Goal: Task Accomplishment & Management: Complete application form

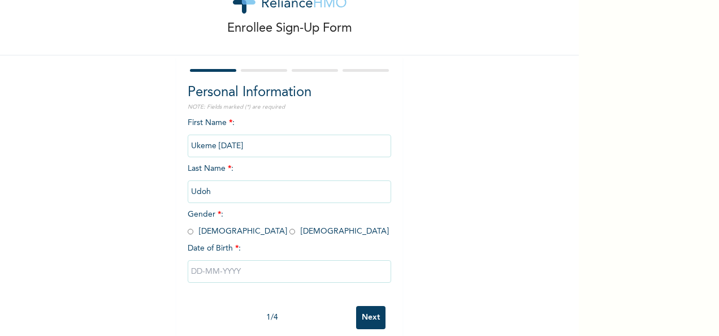
scroll to position [63, 0]
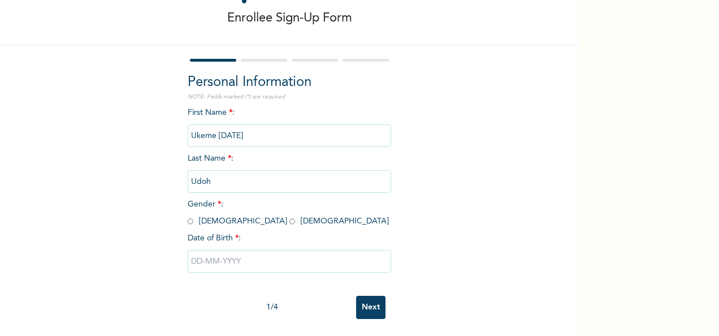
click at [188, 216] on input "radio" at bounding box center [191, 221] width 6 height 11
radio input "true"
click at [201, 250] on input "text" at bounding box center [290, 261] width 204 height 23
select select "7"
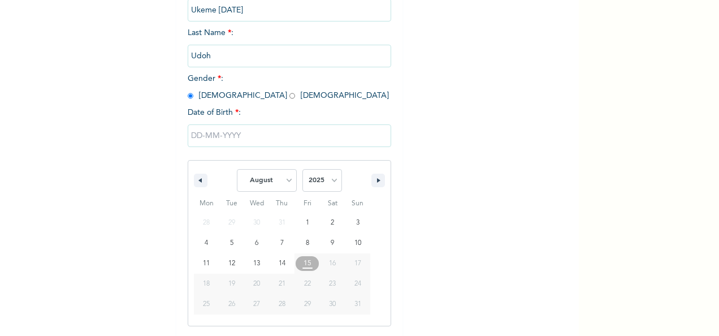
scroll to position [179, 0]
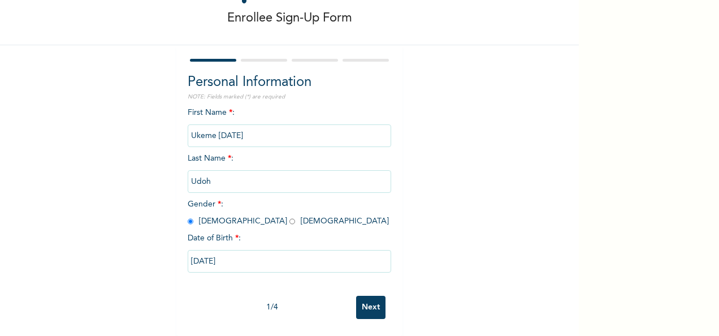
type input "[DATE]"
click at [299, 252] on input "[DATE]" at bounding box center [290, 261] width 204 height 23
select select "7"
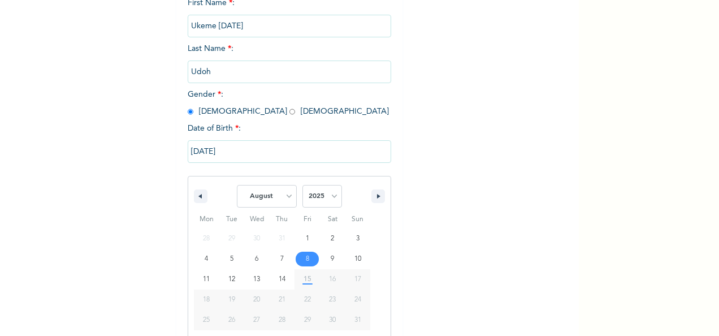
scroll to position [179, 0]
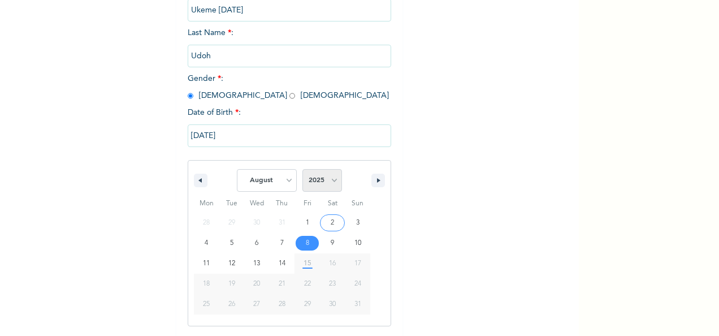
click at [328, 184] on select "2025 2024 2023 2022 2021 2020 2019 2018 2017 2016 2015 2014 2013 2012 2011 2010…" at bounding box center [323, 180] width 40 height 23
click at [329, 180] on select "2025 2024 2023 2022 2021 2020 2019 2018 2017 2016 2015 2014 2013 2012 2011 2010…" at bounding box center [323, 180] width 40 height 23
click at [303, 170] on select "2025 2024 2023 2022 2021 2020 2019 2018 2017 2016 2015 2014 2013 2012 2011 2010…" at bounding box center [323, 180] width 40 height 23
click at [330, 182] on select "2025 2024 2023 2022 2021 2020 2019 2018 2017 2016 2015 2014 2013 2012 2011 2010…" at bounding box center [323, 180] width 40 height 23
select select "1978"
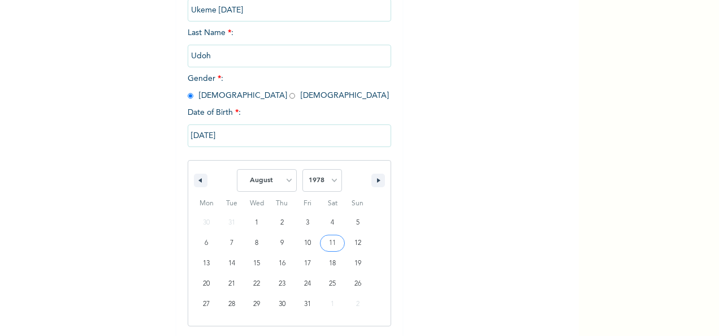
click at [303, 170] on select "2025 2024 2023 2022 2021 2020 2019 2018 2017 2016 2015 2014 2013 2012 2011 2010…" at bounding box center [323, 180] width 40 height 23
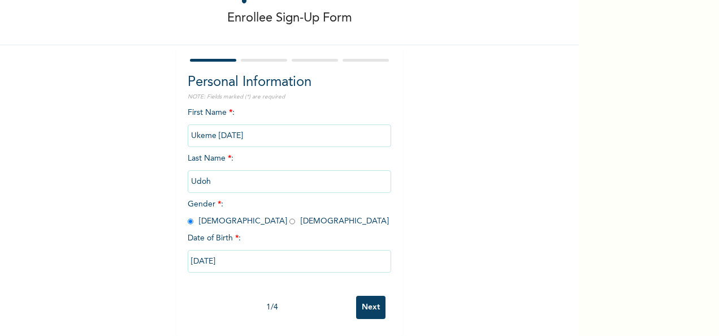
scroll to position [63, 0]
click at [446, 210] on div "Enrollee Sign-Up Form Personal Information NOTE: Fields marked (*) are required…" at bounding box center [289, 141] width 579 height 389
click at [264, 253] on input "[DATE]" at bounding box center [290, 261] width 204 height 23
select select "7"
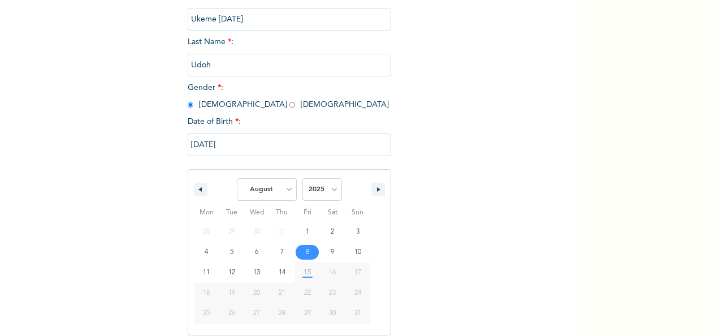
scroll to position [179, 0]
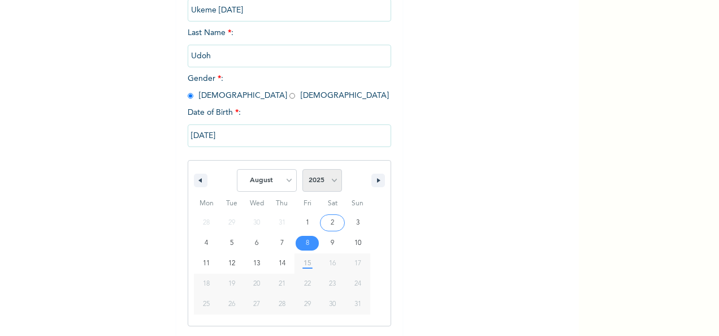
click at [325, 179] on select "2025 2024 2023 2022 2021 2020 2019 2018 2017 2016 2015 2014 2013 2012 2011 2010…" at bounding box center [323, 180] width 40 height 23
select select "1976"
click at [303, 170] on select "2025 2024 2023 2022 2021 2020 2019 2018 2017 2016 2015 2014 2013 2012 2011 2010…" at bounding box center [323, 180] width 40 height 23
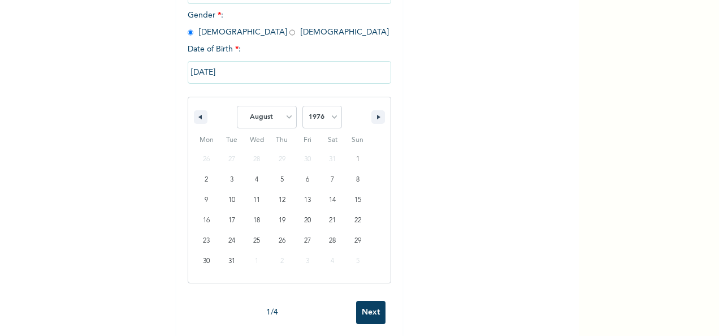
scroll to position [247, 0]
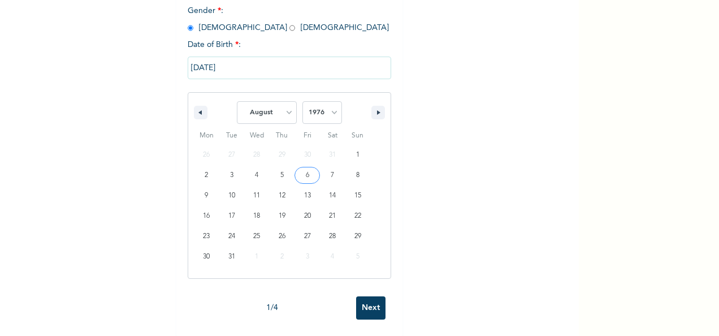
type input "[DATE]"
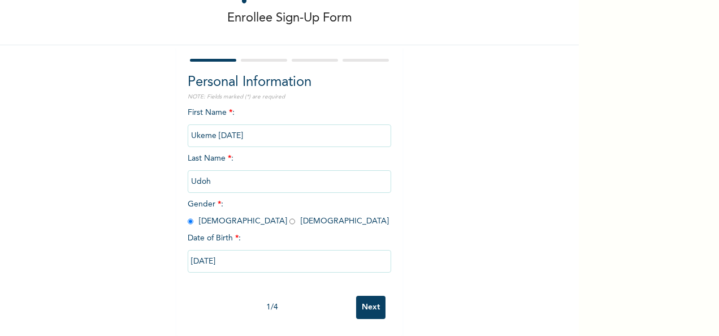
scroll to position [63, 0]
click at [370, 301] on input "Next" at bounding box center [370, 307] width 29 height 23
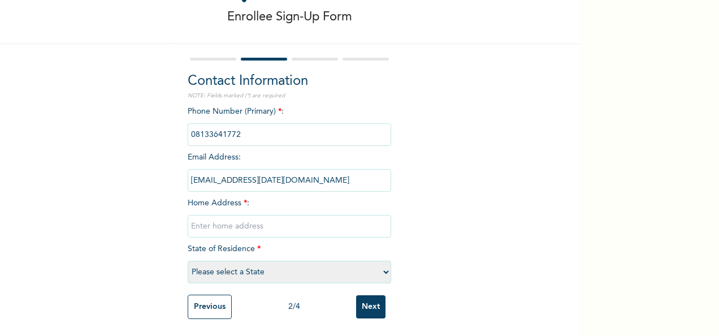
click at [379, 266] on select "Please select a State [PERSON_NAME] (FCT) [PERSON_NAME] Ibom [GEOGRAPHIC_DATA] …" at bounding box center [290, 272] width 204 height 23
select select "25"
click at [188, 261] on select "Please select a State [PERSON_NAME] (FCT) [PERSON_NAME] Ibom [GEOGRAPHIC_DATA] …" at bounding box center [290, 272] width 204 height 23
click at [285, 215] on input "text" at bounding box center [290, 226] width 204 height 23
paste input "39 Ado transformer, Ajah"
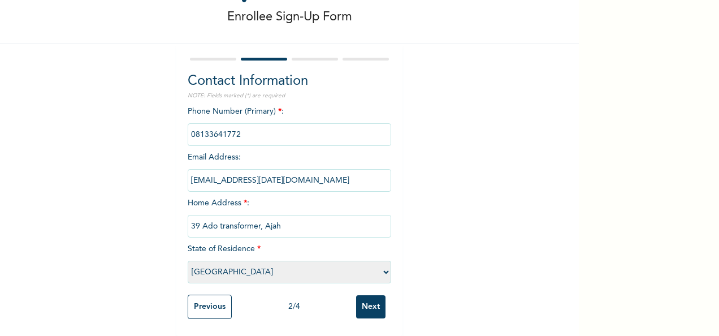
type input "39 Ado transformer, Ajah"
click at [370, 304] on input "Next" at bounding box center [370, 306] width 29 height 23
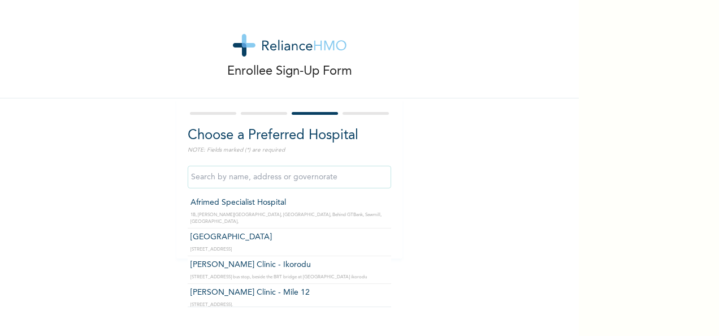
click at [265, 183] on input "text" at bounding box center [290, 177] width 204 height 23
type input "[GEOGRAPHIC_DATA]"
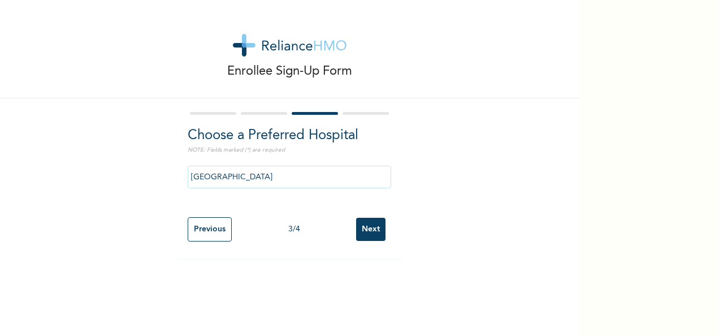
click at [370, 233] on input "Next" at bounding box center [370, 229] width 29 height 23
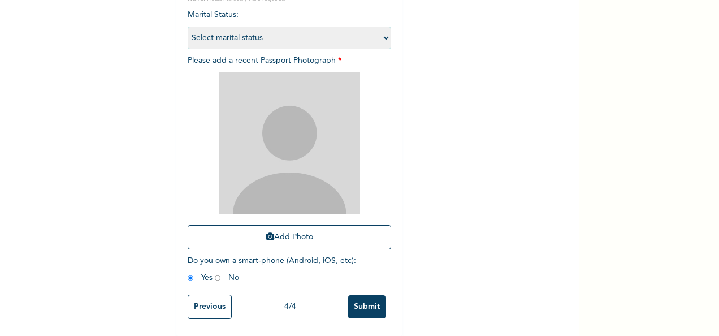
scroll to position [161, 0]
click at [215, 273] on input "radio" at bounding box center [218, 278] width 6 height 11
radio input "true"
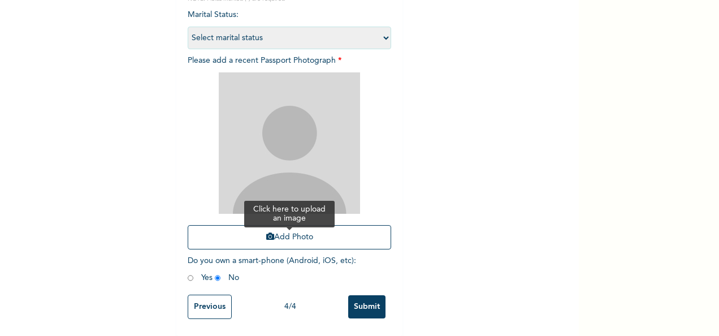
click at [276, 225] on button "Add Photo" at bounding box center [290, 237] width 204 height 24
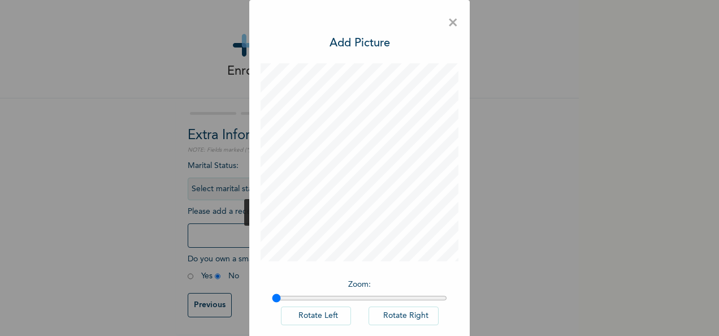
scroll to position [8, 0]
drag, startPoint x: 273, startPoint y: 299, endPoint x: 299, endPoint y: 297, distance: 26.1
type input "1.16"
click at [299, 297] on input "range" at bounding box center [359, 297] width 175 height 9
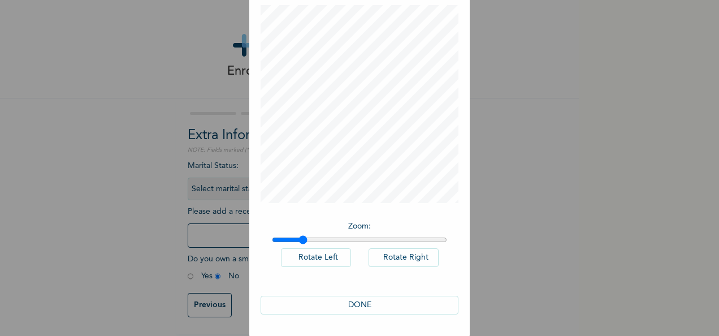
click at [383, 301] on button "DONE" at bounding box center [360, 305] width 198 height 19
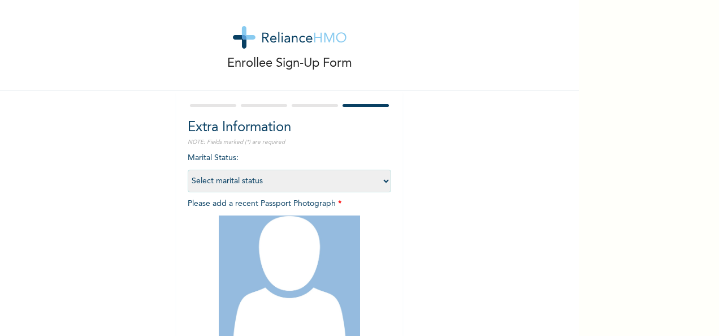
scroll to position [161, 0]
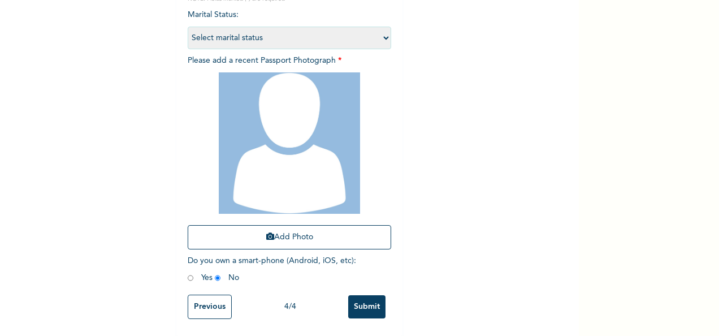
click at [357, 301] on input "Submit" at bounding box center [366, 306] width 37 height 23
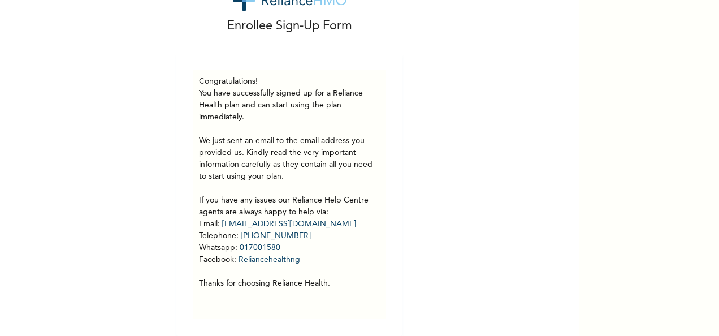
scroll to position [0, 0]
